Goal: Information Seeking & Learning: Learn about a topic

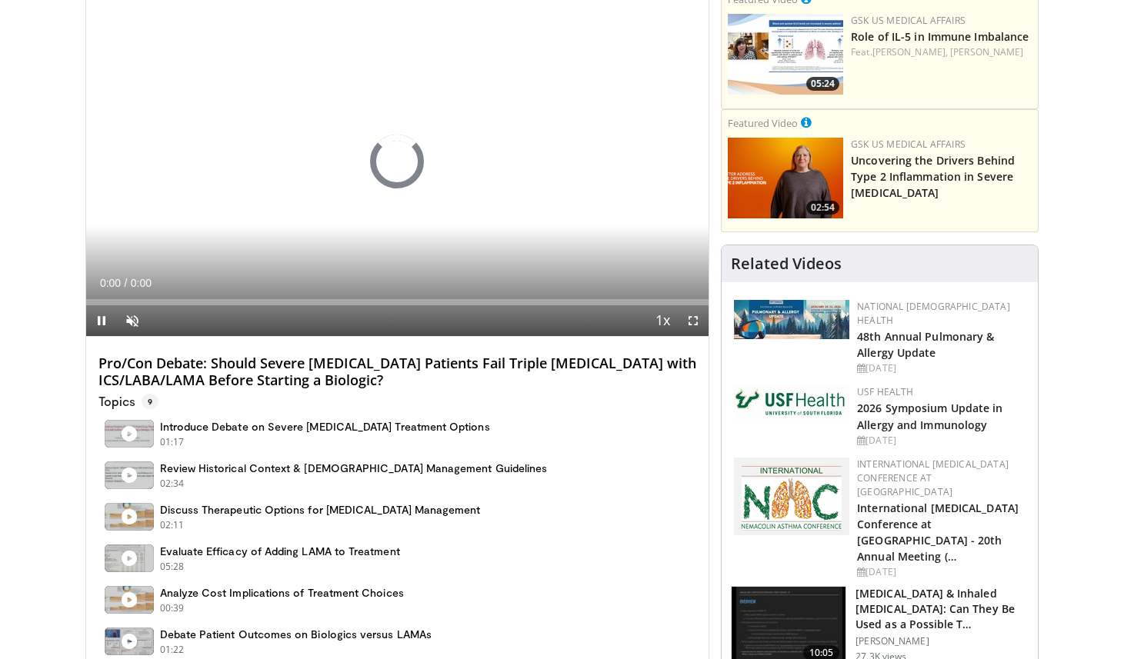
scroll to position [154, 0]
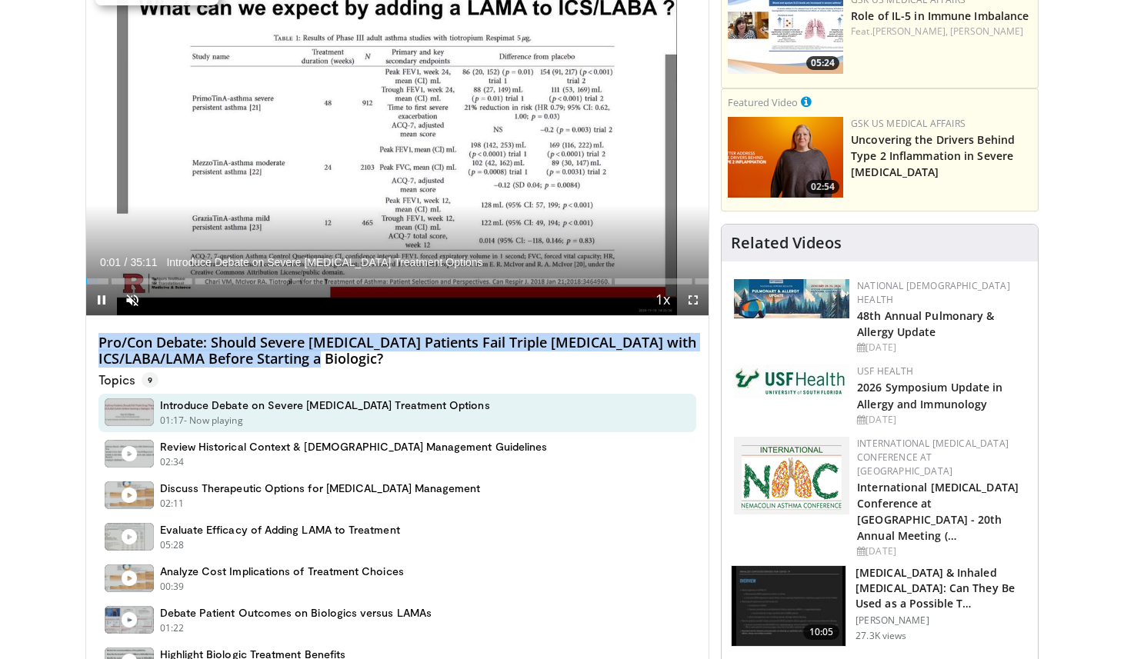
drag, startPoint x: 385, startPoint y: 364, endPoint x: 99, endPoint y: 347, distance: 286.6
click at [99, 347] on h4 "Pro/Con Debate: Should Severe Asthma Patients Fail Triple Drug Therapy with ICS…" at bounding box center [397, 351] width 598 height 33
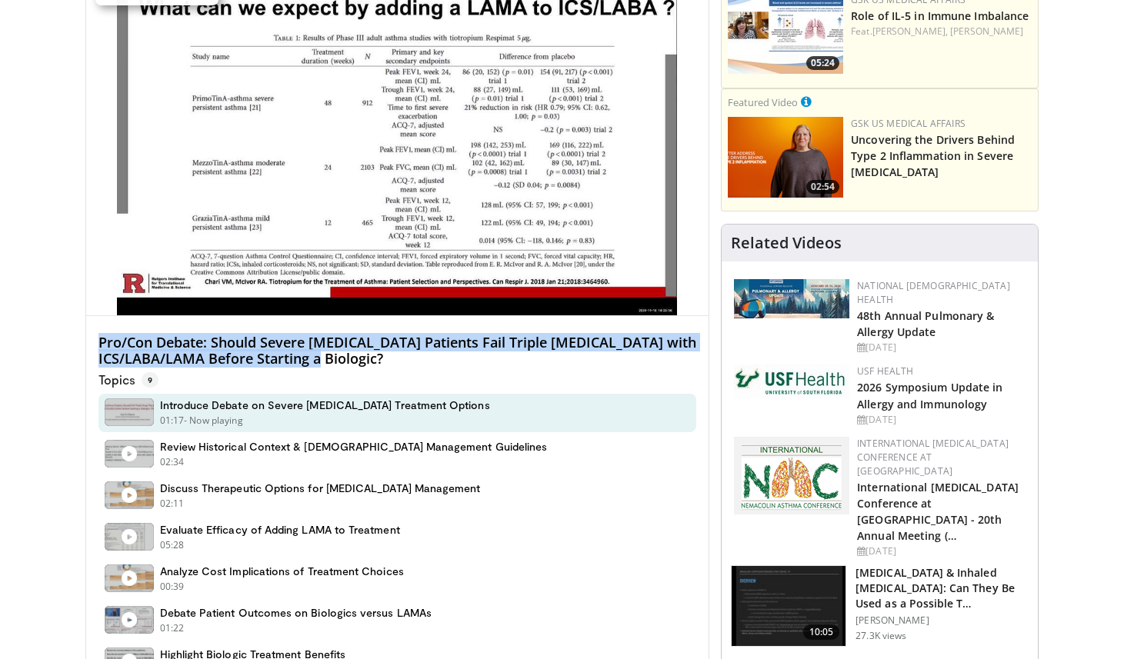
copy h4 "Pro/Con Debate: Should Severe [MEDICAL_DATA] Patients Fail Triple [MEDICAL_DATA…"
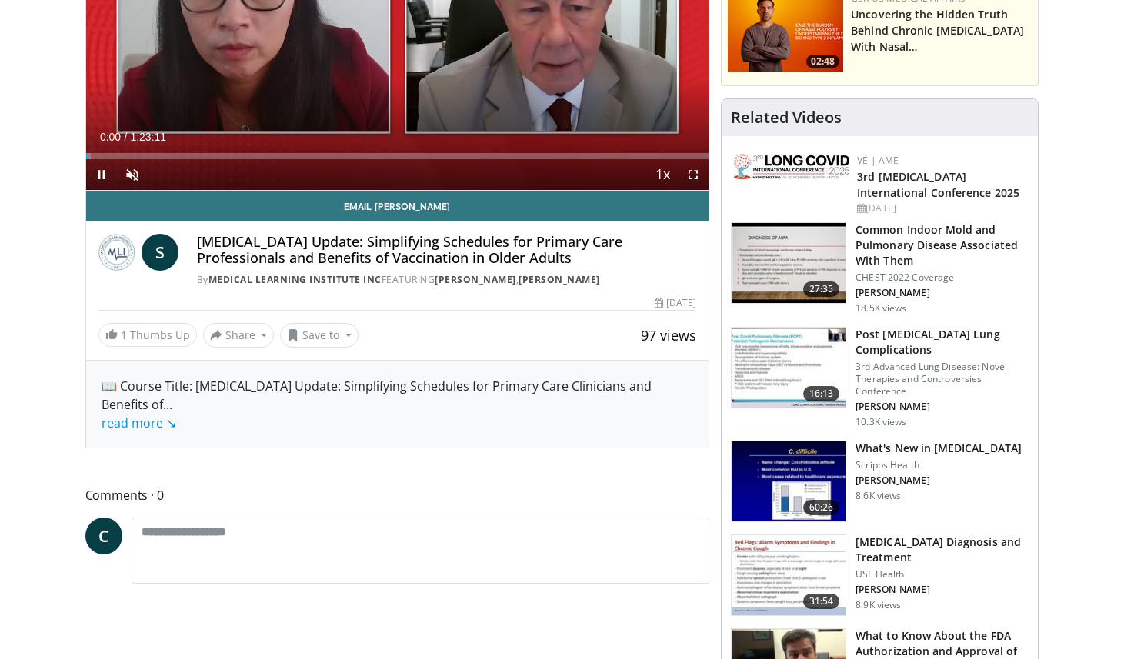
scroll to position [290, 0]
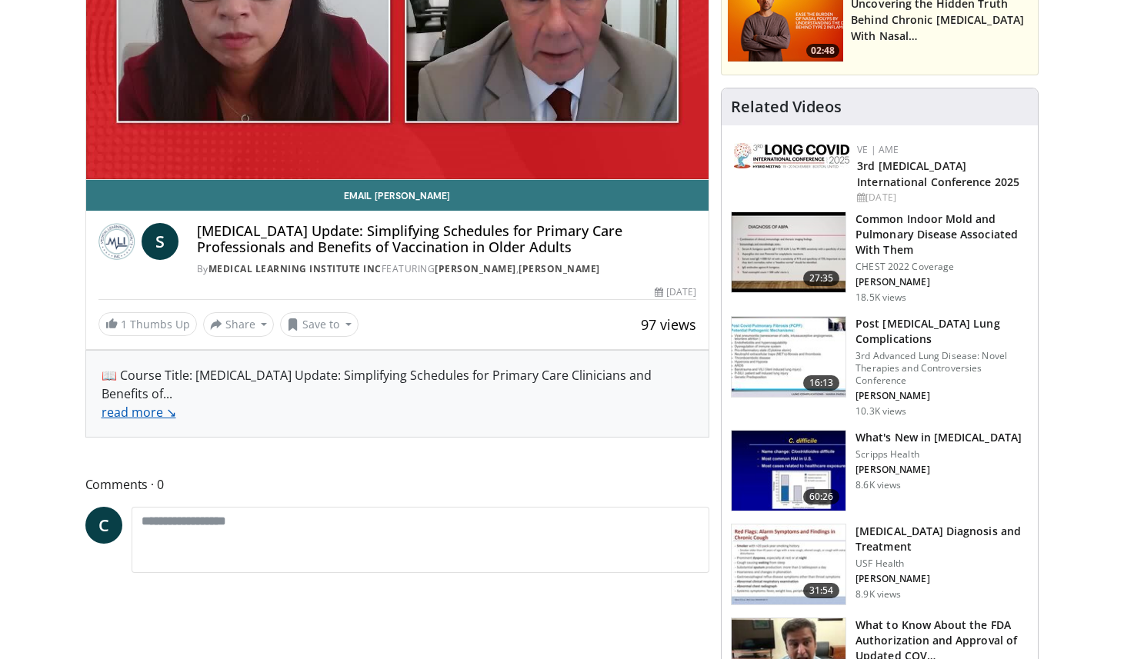
click at [155, 411] on link "read more ↘" at bounding box center [139, 412] width 75 height 17
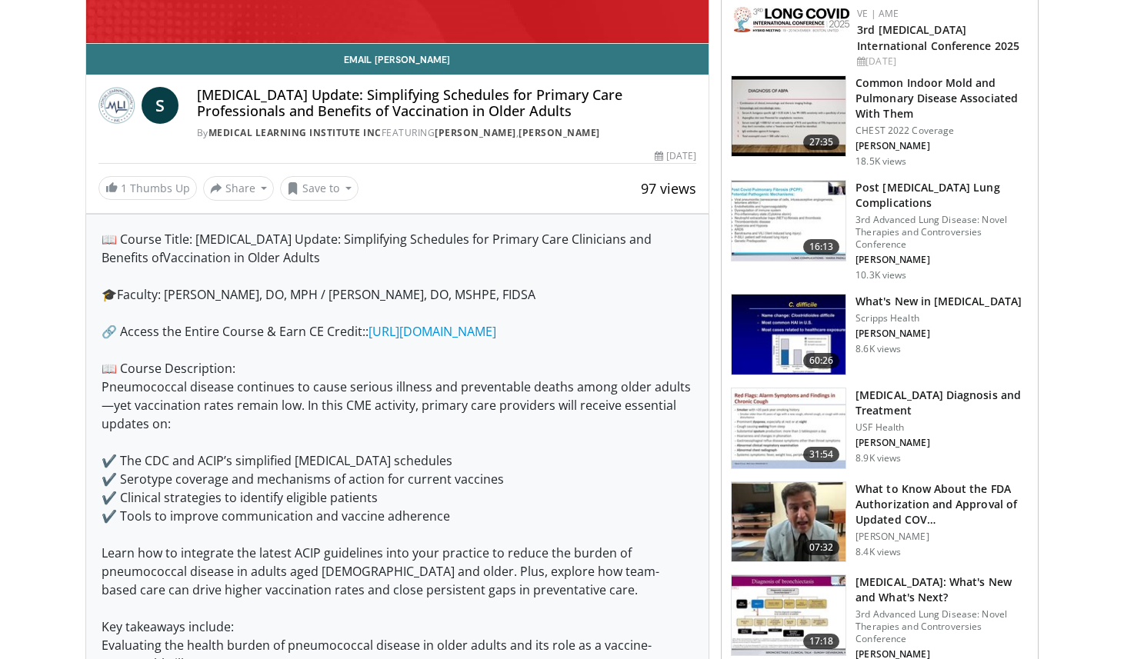
scroll to position [428, 0]
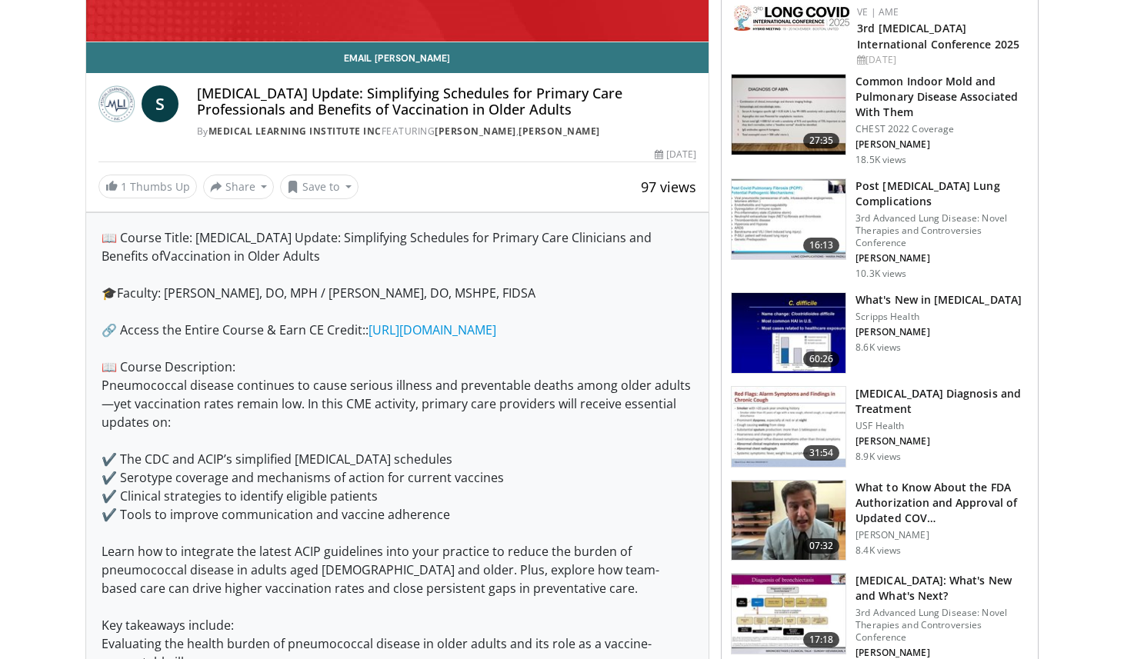
drag, startPoint x: 567, startPoint y: 331, endPoint x: 105, endPoint y: 328, distance: 462.2
copy span "🔗 Access the Entire Course & Earn CE Credit:: [URL][DOMAIN_NAME]"
